Goal: Transaction & Acquisition: Purchase product/service

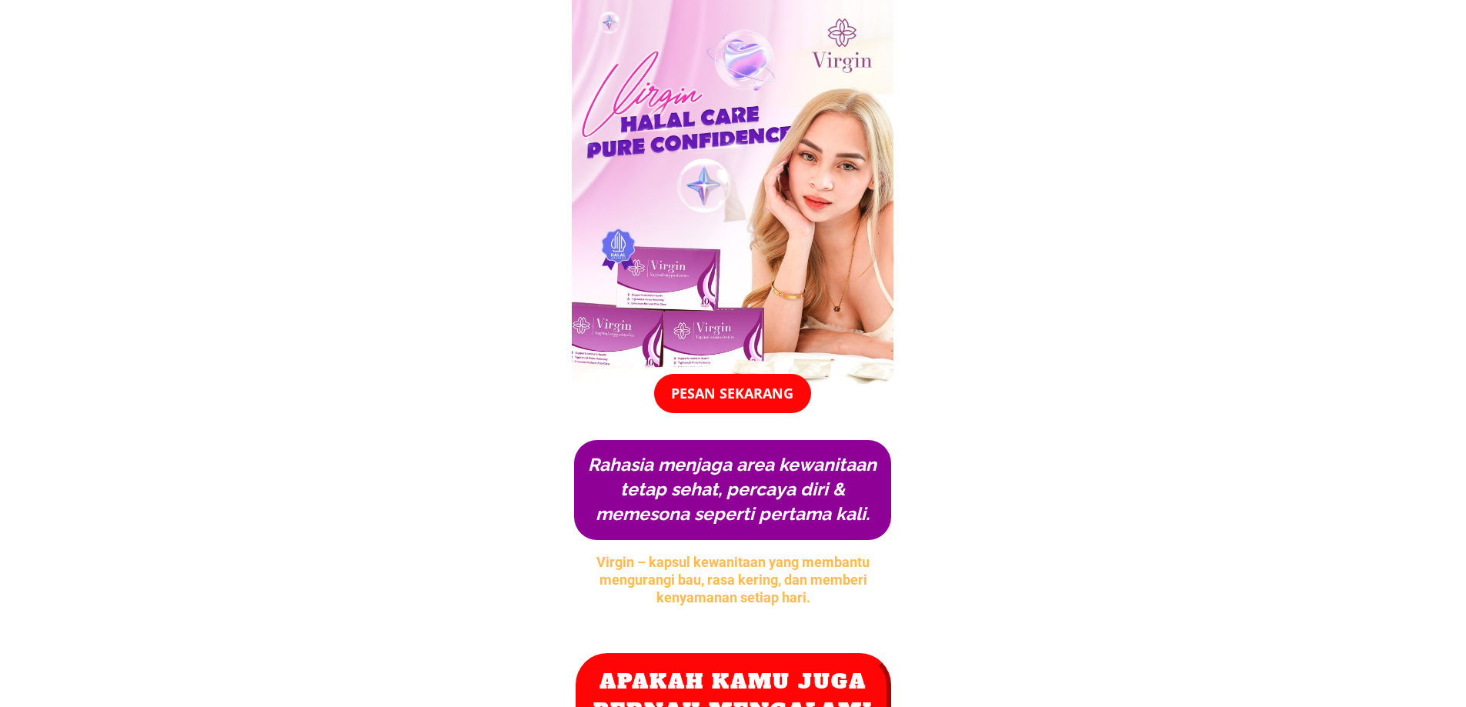
scroll to position [102, 0]
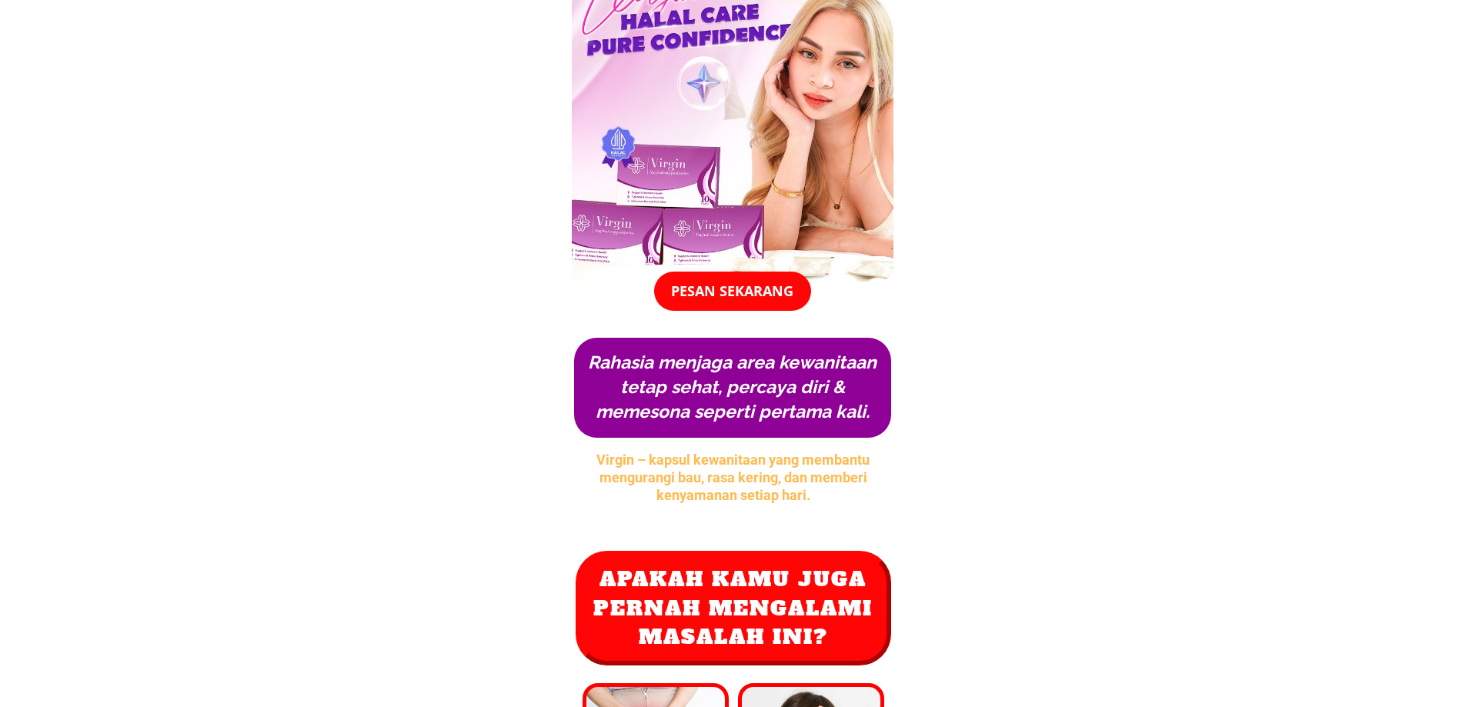
click at [763, 294] on p "Pesan Sekarang" at bounding box center [732, 275] width 157 height 39
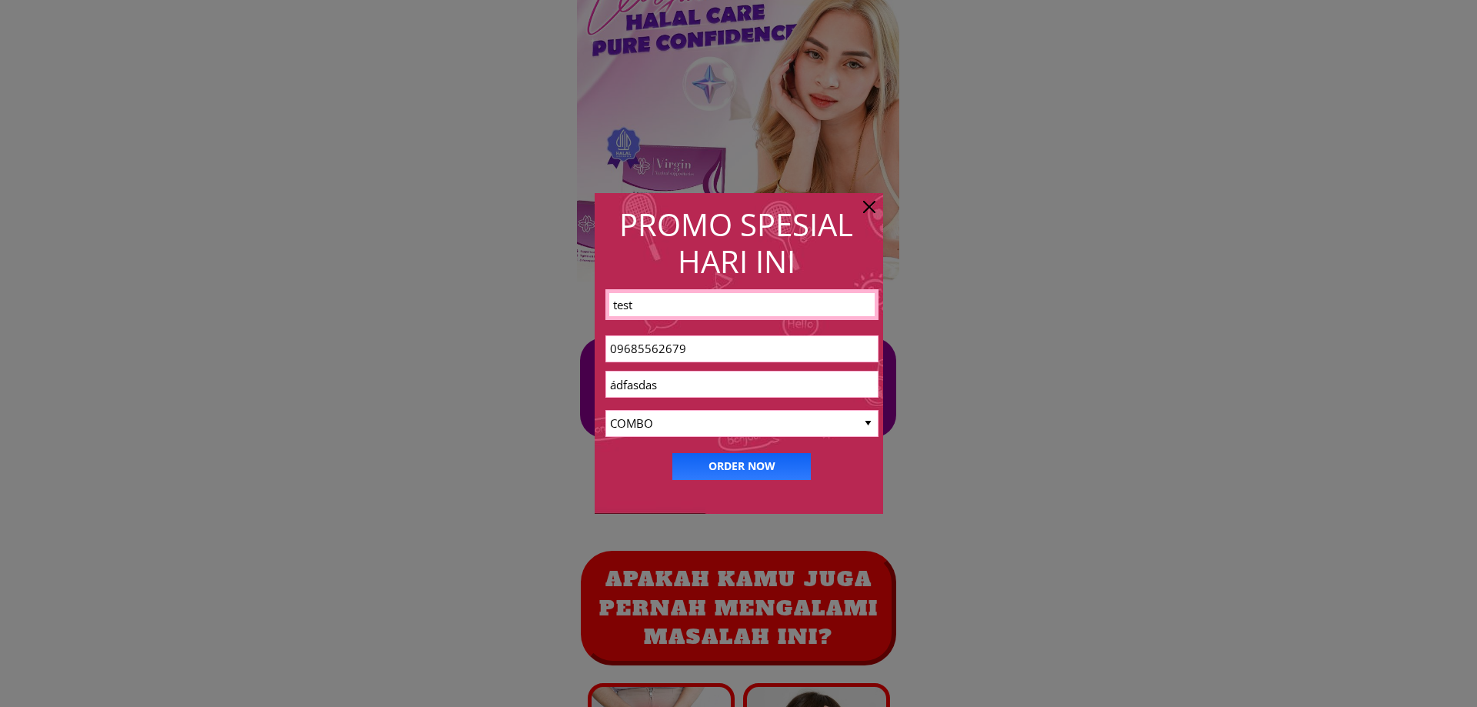
click at [699, 354] on input "09685562679" at bounding box center [742, 348] width 272 height 25
drag, startPoint x: 695, startPoint y: 352, endPoint x: 549, endPoint y: 353, distance: 145.4
click at [738, 453] on div "ORDER NOW" at bounding box center [741, 466] width 138 height 27
click at [774, 462] on p "ORDER NOW" at bounding box center [741, 466] width 138 height 27
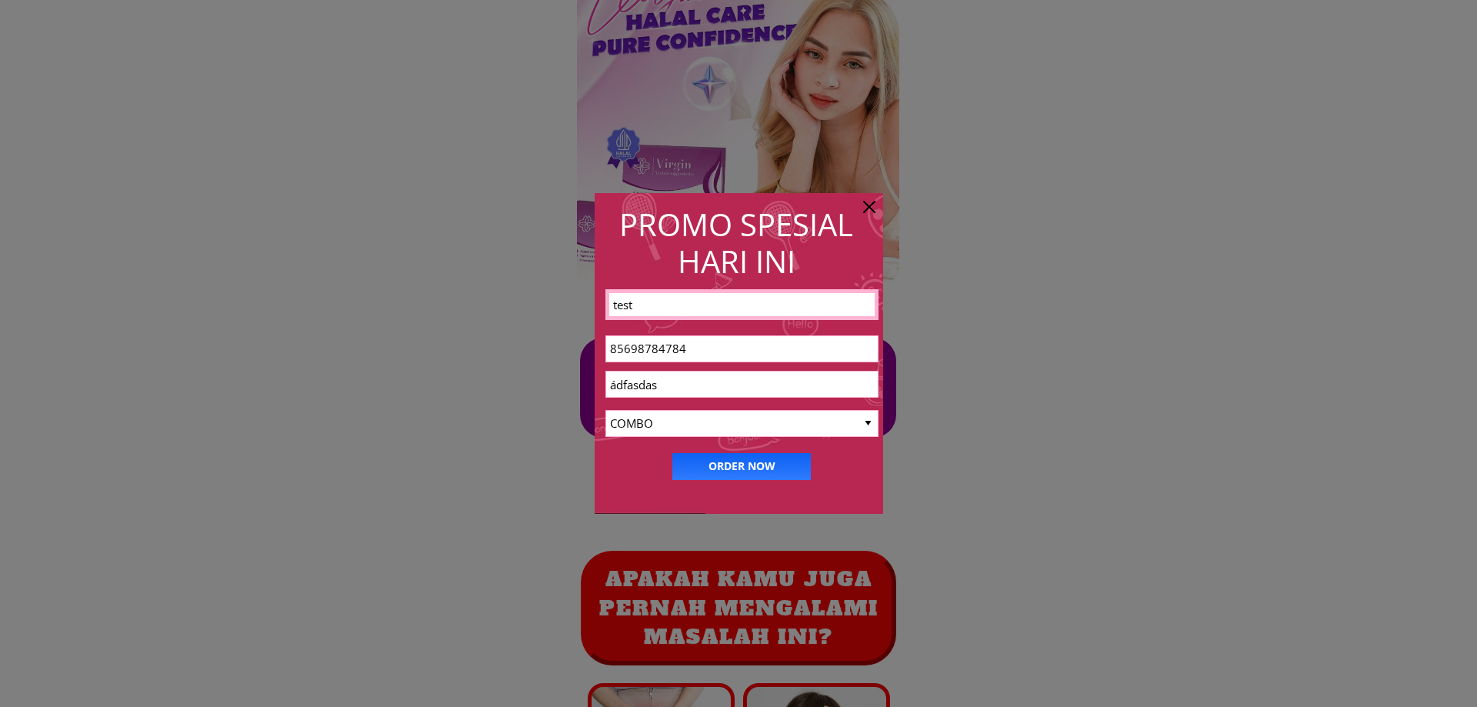
click at [612, 351] on input "85698784784" at bounding box center [742, 348] width 272 height 25
click at [735, 469] on p "ORDER NOW" at bounding box center [741, 466] width 138 height 27
drag, startPoint x: 729, startPoint y: 362, endPoint x: 726, endPoint y: 346, distance: 15.6
click at [729, 355] on div "6285698784784" at bounding box center [741, 348] width 273 height 27
click at [726, 346] on input "6285698784784" at bounding box center [742, 348] width 272 height 25
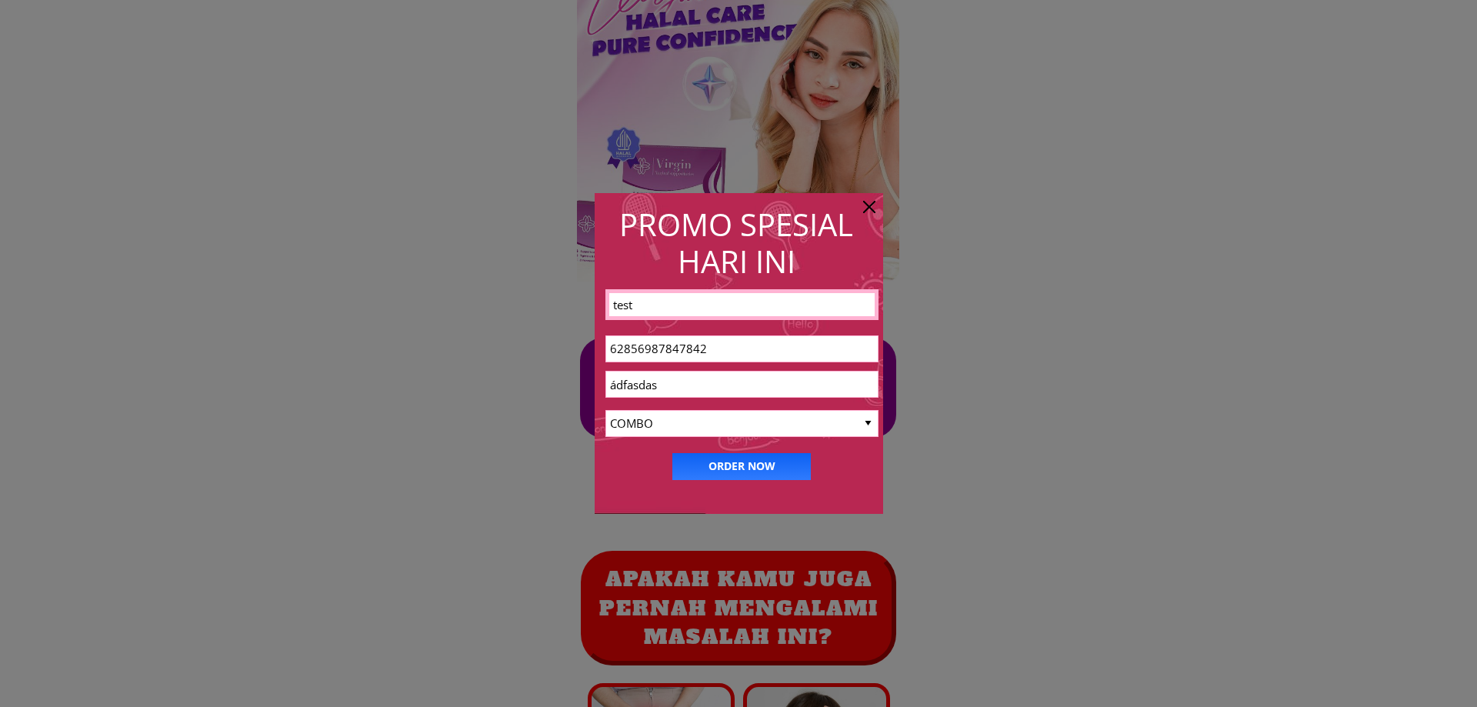
type input "62856987847842"
click at [722, 465] on p "ORDER NOW" at bounding box center [741, 466] width 138 height 27
click at [876, 208] on h2 "Promo spesial hari ini" at bounding box center [737, 243] width 284 height 74
click at [866, 212] on div at bounding box center [869, 207] width 12 height 12
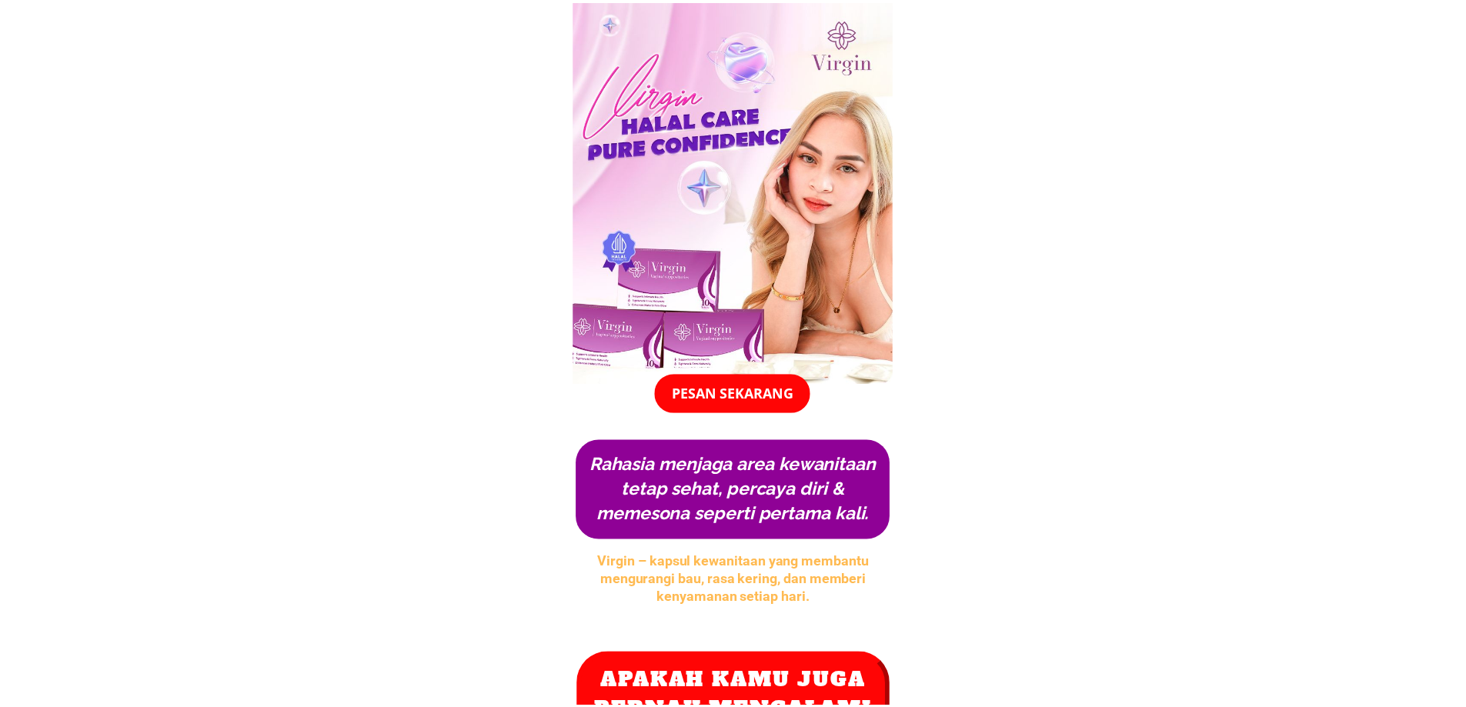
scroll to position [102, 0]
